Goal: Find contact information: Find contact information

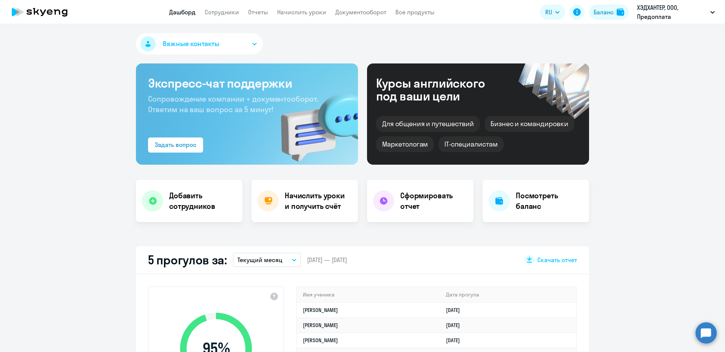
click at [187, 20] on app-header "Дашборд Сотрудники Отчеты Начислить уроки Документооборот Все продукты Дашборд …" at bounding box center [362, 12] width 725 height 24
click at [238, 15] on link "Сотрудники" at bounding box center [222, 12] width 34 height 8
select select "30"
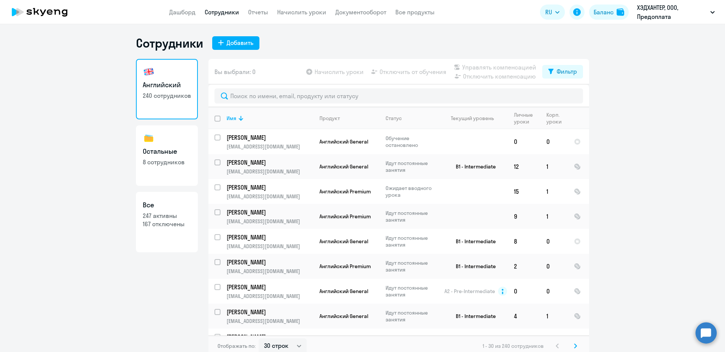
click at [264, 88] on div at bounding box center [398, 96] width 381 height 23
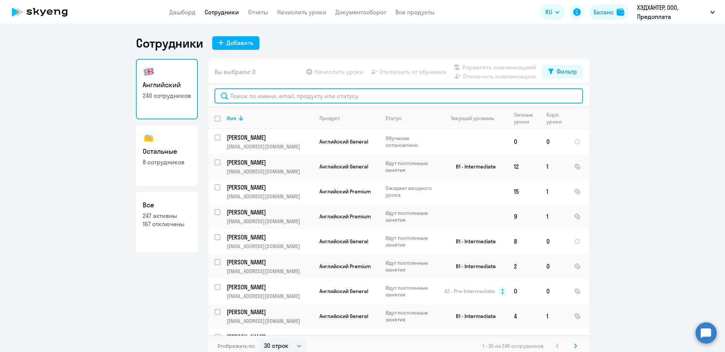
click at [264, 97] on input "text" at bounding box center [399, 95] width 369 height 15
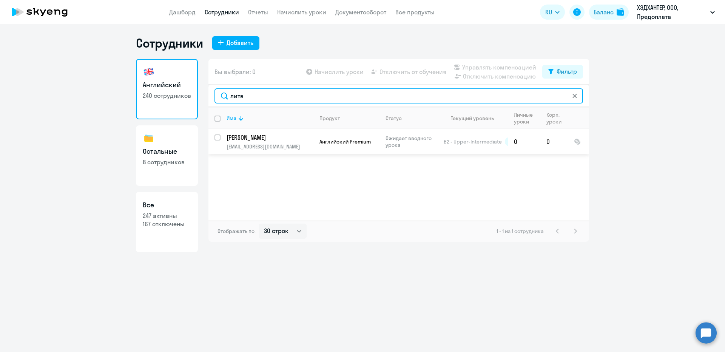
type input "литв"
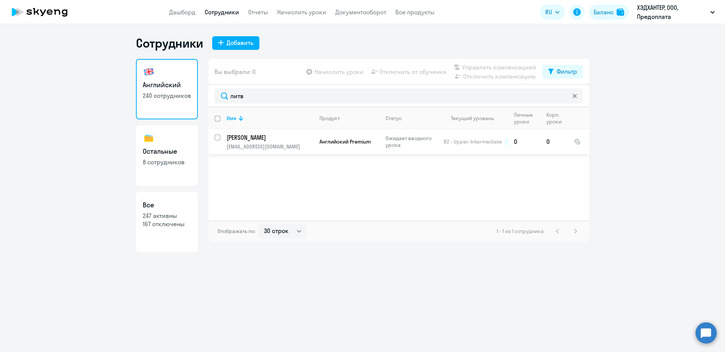
click at [277, 150] on p "[EMAIL_ADDRESS][DOMAIN_NAME]" at bounding box center [270, 146] width 86 height 7
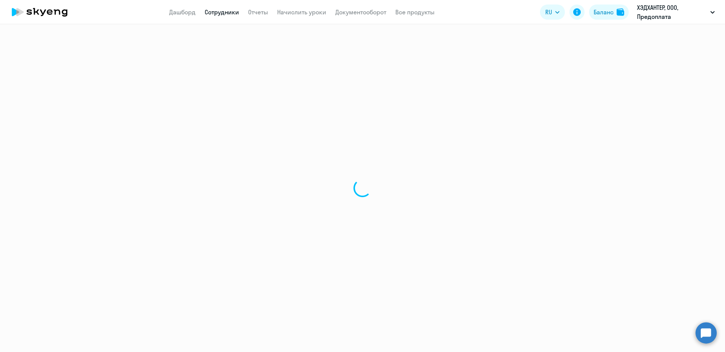
select select "english"
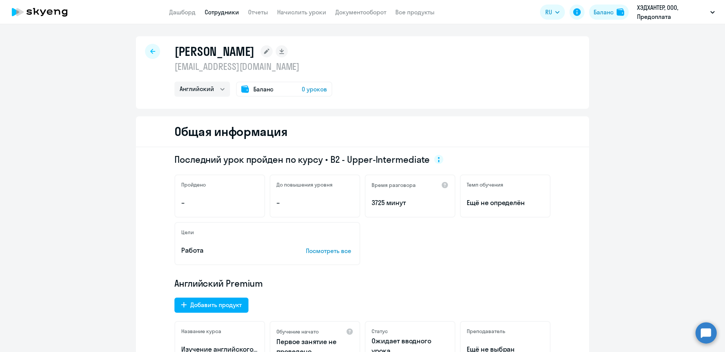
click at [275, 71] on p "[EMAIL_ADDRESS][DOMAIN_NAME]" at bounding box center [253, 66] width 158 height 12
copy p "[EMAIL_ADDRESS][DOMAIN_NAME]"
select select "english"
